Goal: Information Seeking & Learning: Learn about a topic

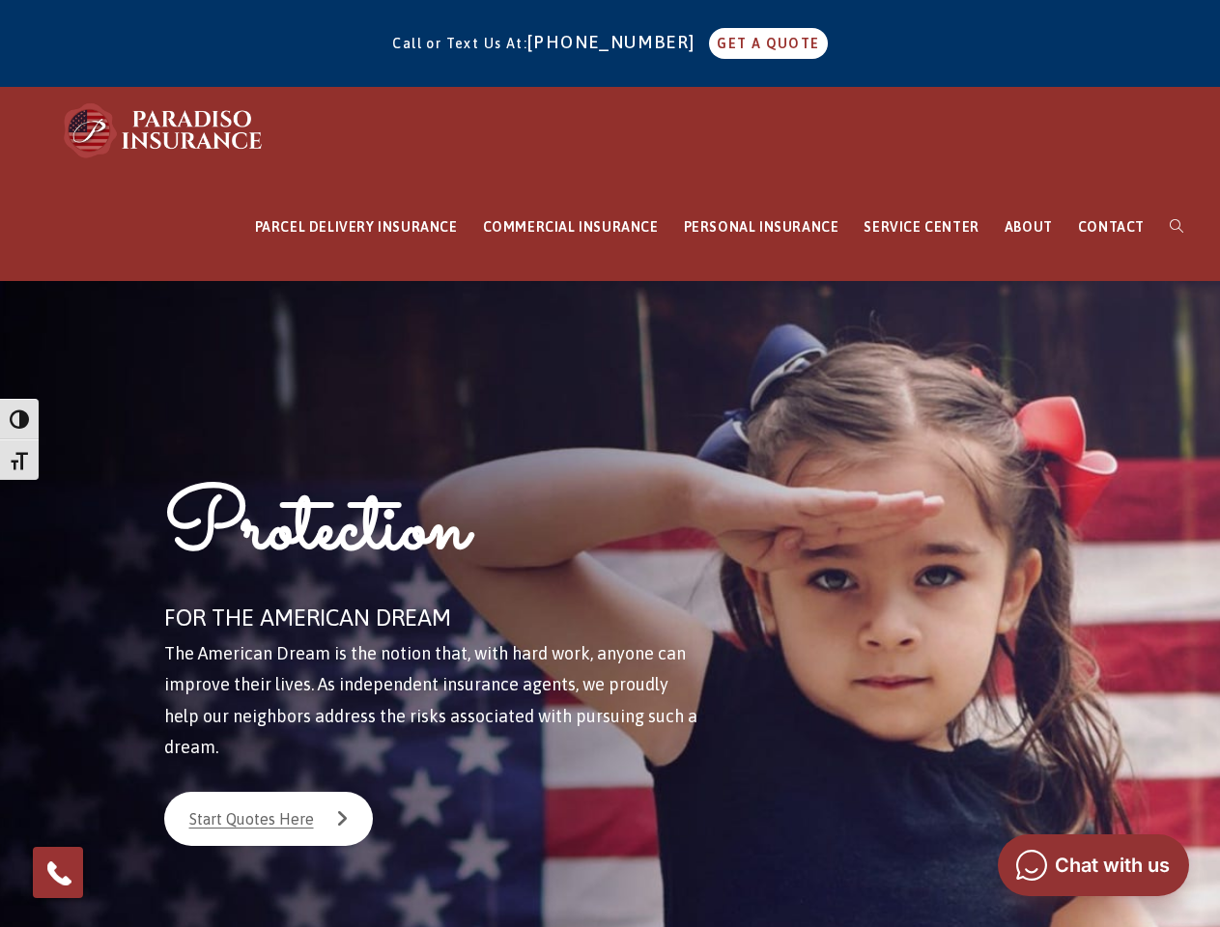
click at [609, 464] on div "Protection FOR THE AMERICAN DREAM The American Dream is the notion that, with h…" at bounding box center [450, 647] width 637 height 732
click at [19, 419] on span "button" at bounding box center [19, 418] width 19 height 19
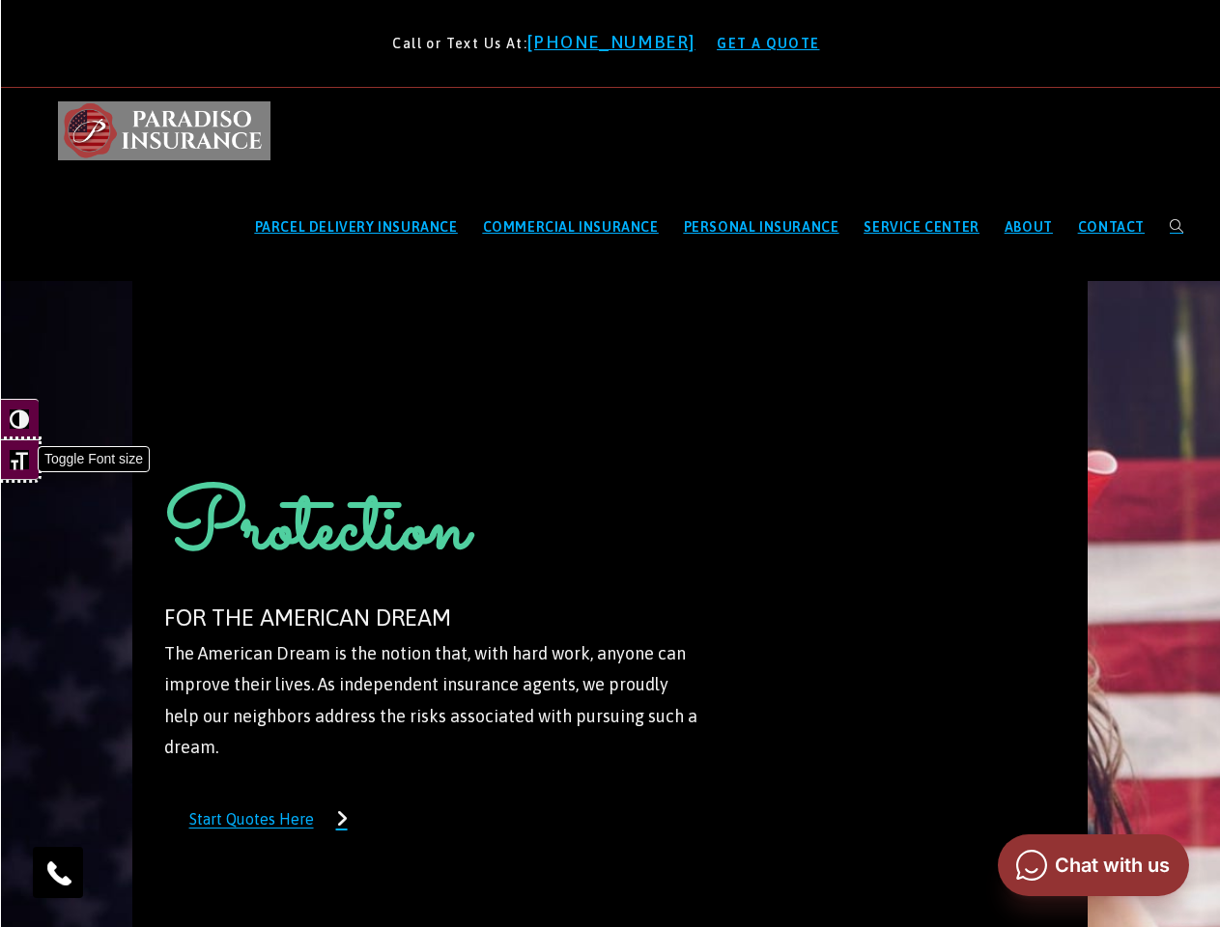
click at [19, 460] on span "button" at bounding box center [19, 459] width 19 height 19
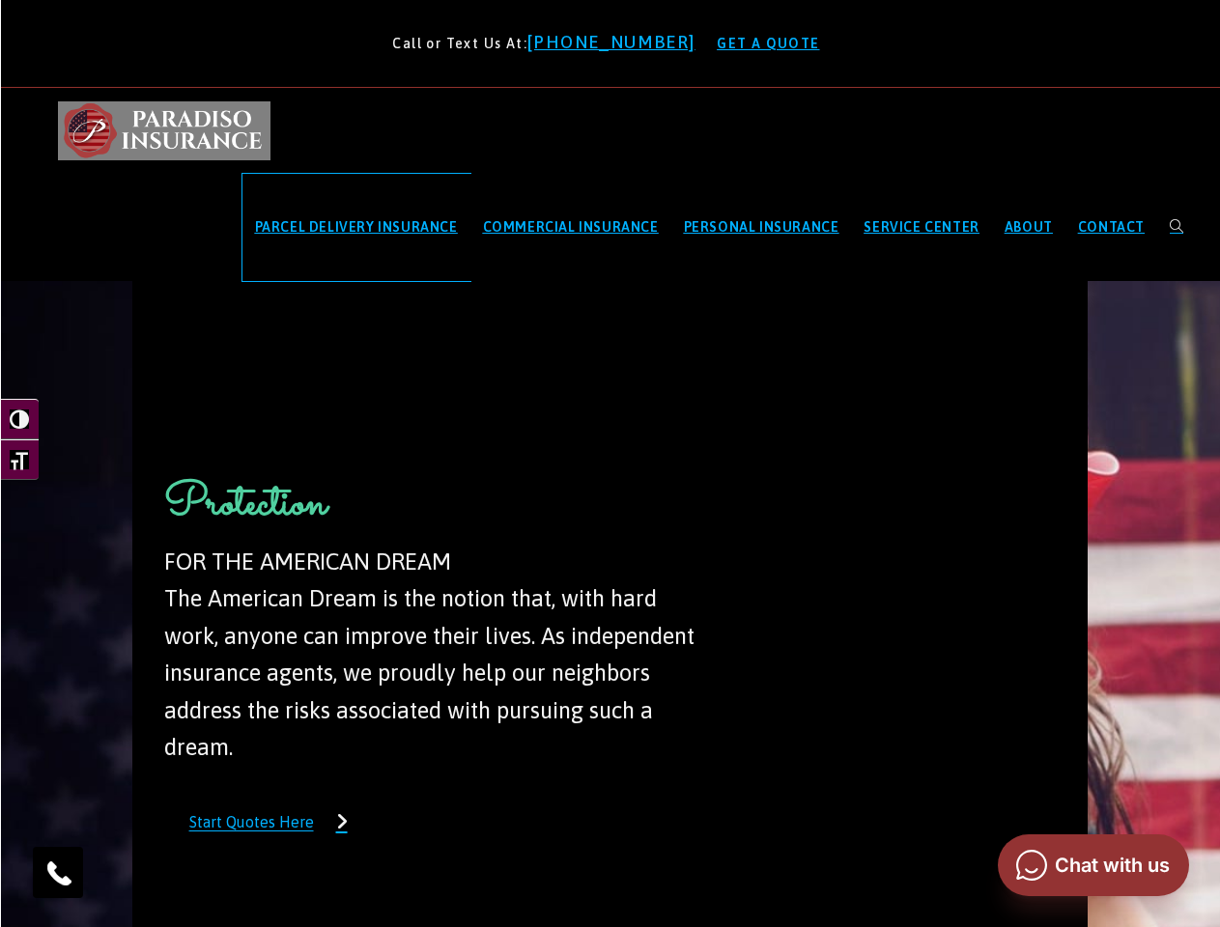
click at [356, 227] on span "PARCEL DELIVERY INSURANCE" at bounding box center [356, 226] width 203 height 15
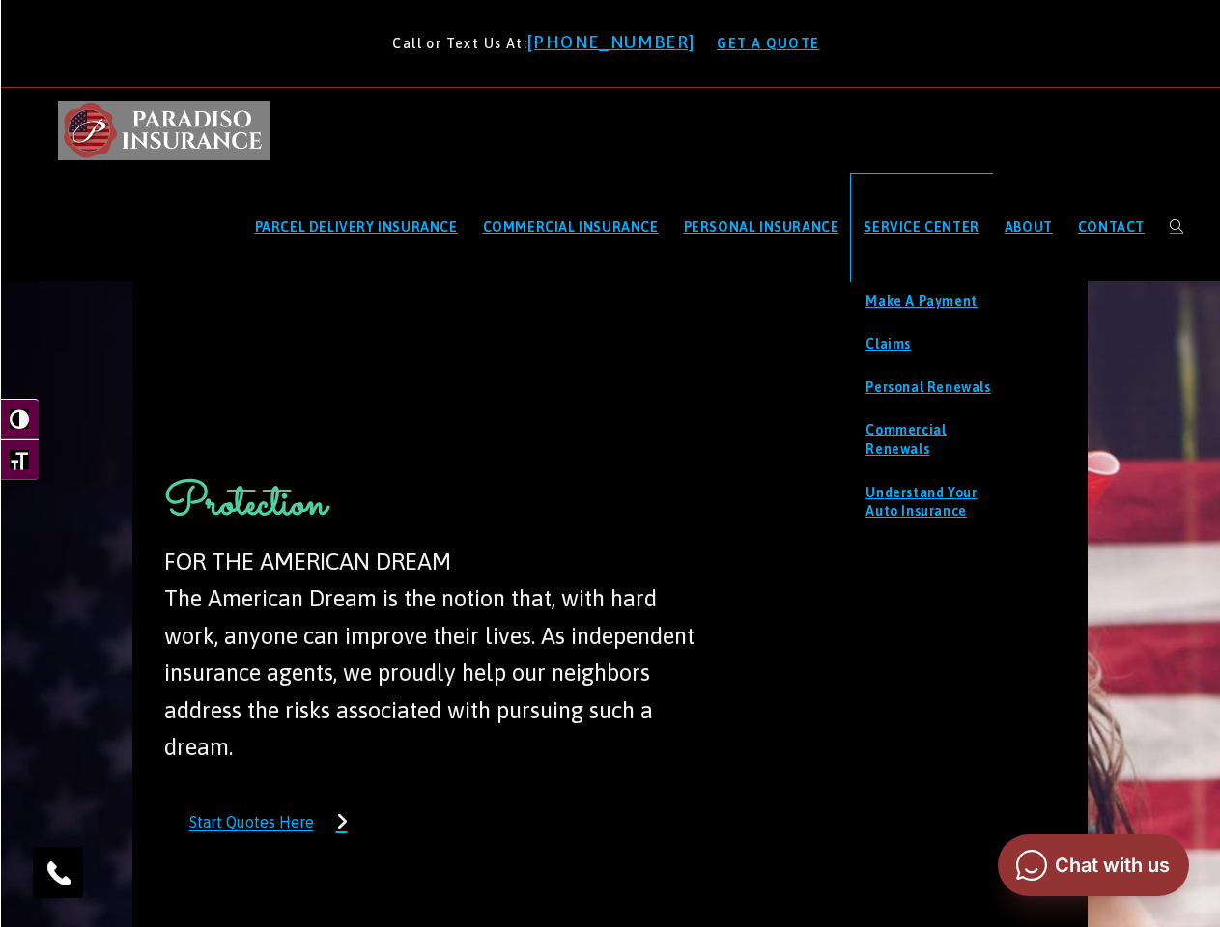
click at [921, 227] on span "SERVICE CENTER" at bounding box center [920, 226] width 115 height 15
click at [58, 872] on img at bounding box center [58, 873] width 31 height 31
